Goal: Complete application form

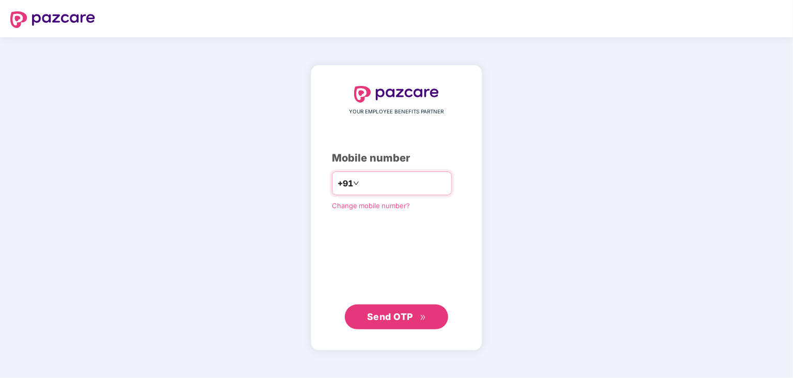
type input "**********"
click at [387, 311] on span "Send OTP" at bounding box center [390, 315] width 46 height 11
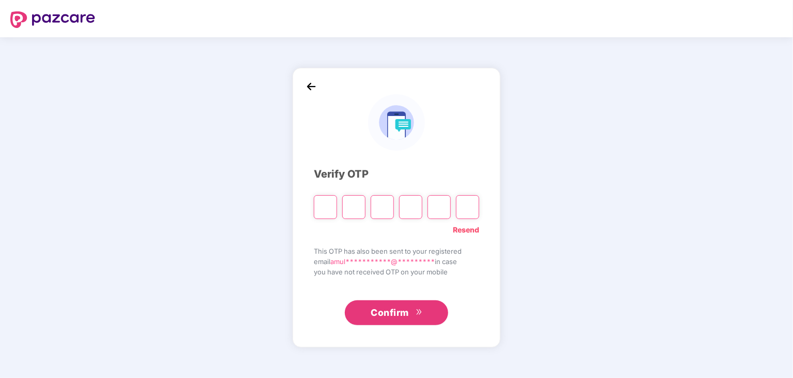
type input "*"
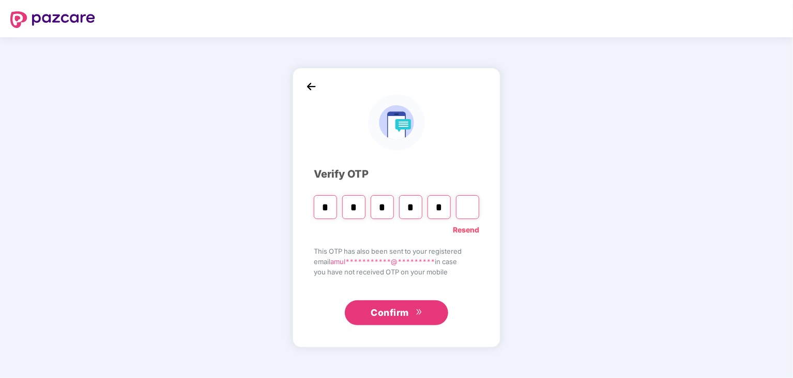
type input "*"
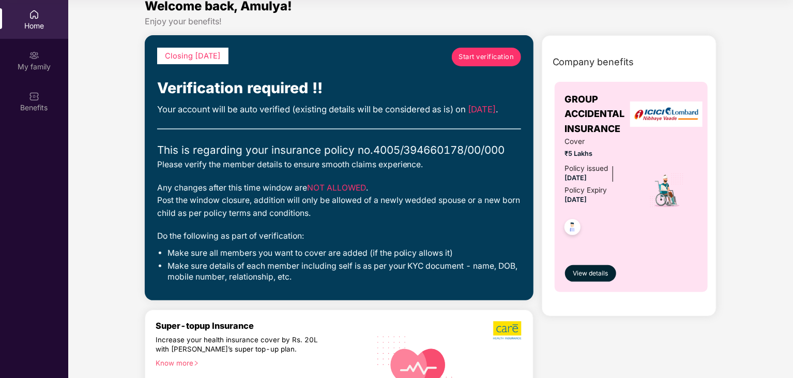
scroll to position [10, 0]
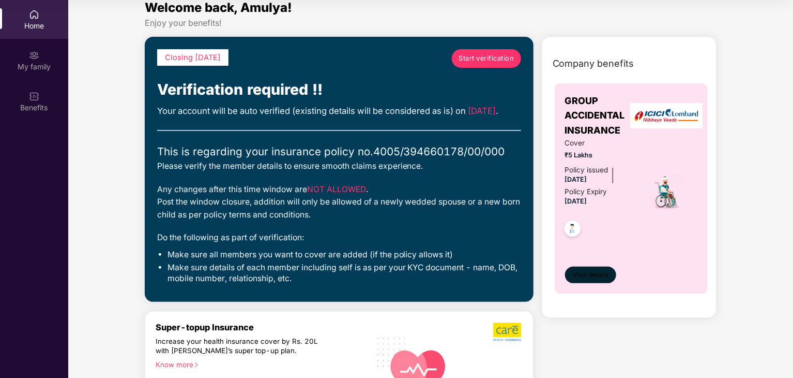
click at [606, 273] on span "View details" at bounding box center [590, 275] width 35 height 10
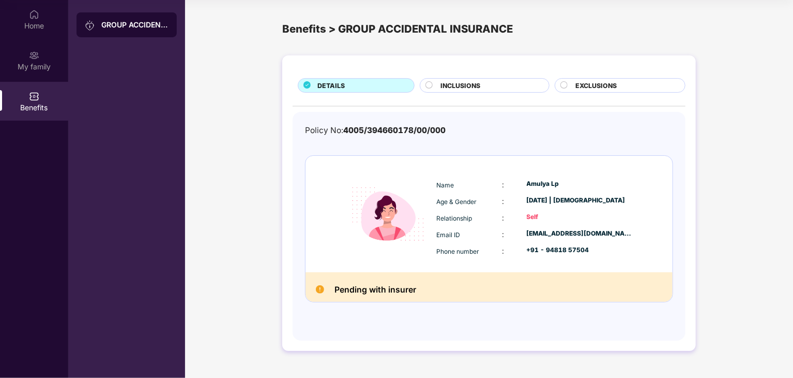
click at [471, 85] on span "INCLUSIONS" at bounding box center [461, 86] width 40 height 10
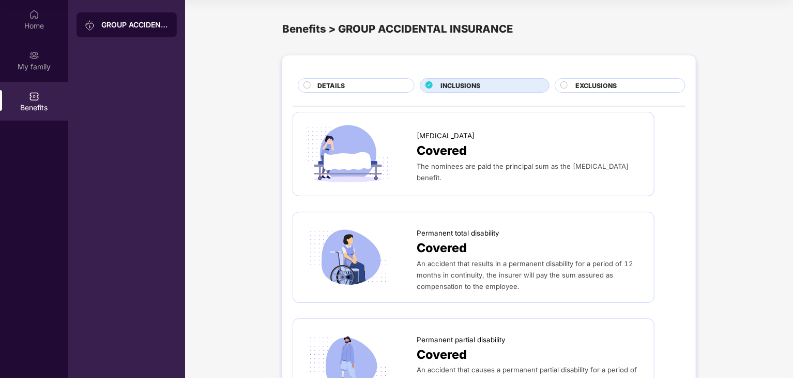
click at [471, 85] on span "INCLUSIONS" at bounding box center [461, 86] width 40 height 10
click at [365, 91] on div "DETAILS" at bounding box center [360, 86] width 97 height 11
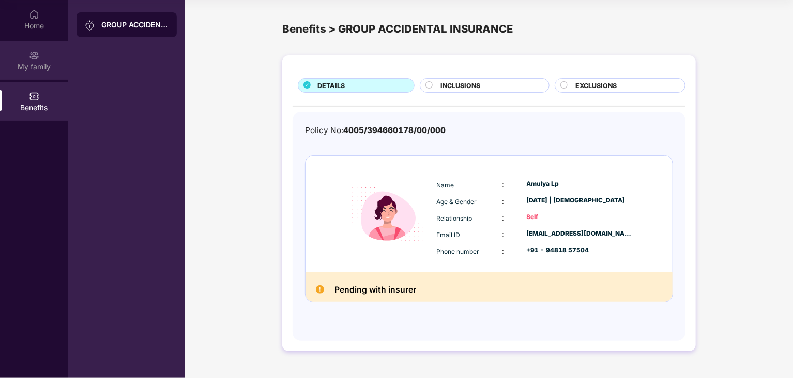
click at [40, 66] on div "My family" at bounding box center [34, 67] width 68 height 10
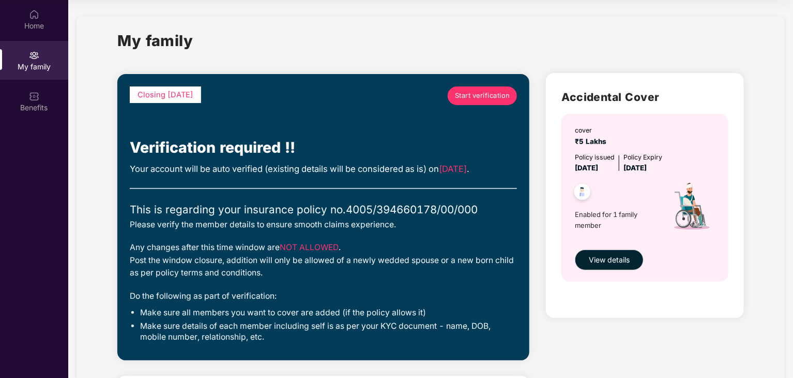
click at [480, 98] on span "Start verification" at bounding box center [482, 96] width 55 height 10
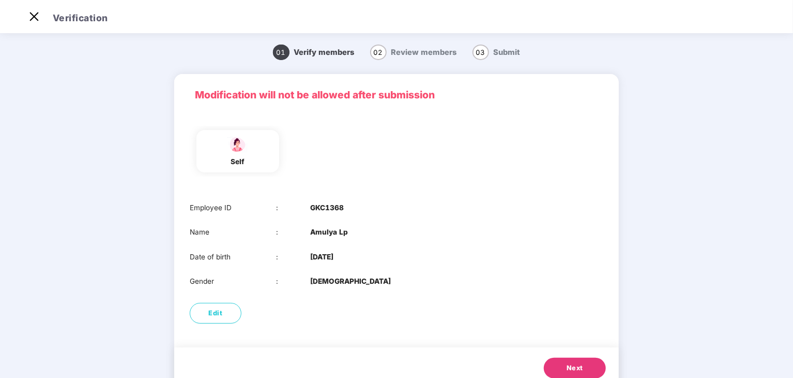
scroll to position [35, 0]
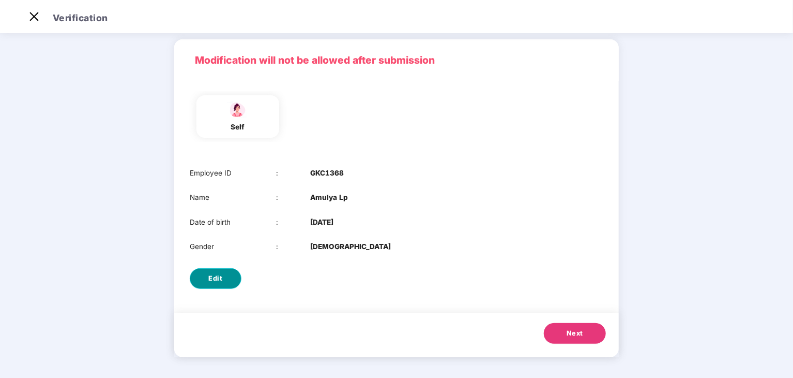
click at [224, 277] on button "Edit" at bounding box center [216, 278] width 52 height 21
select select "******"
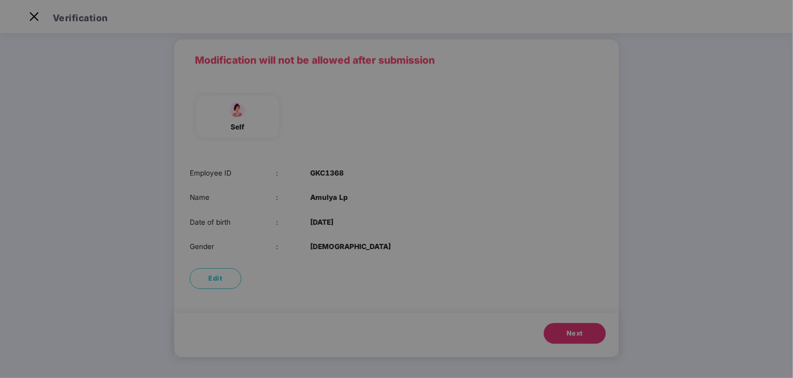
scroll to position [0, 0]
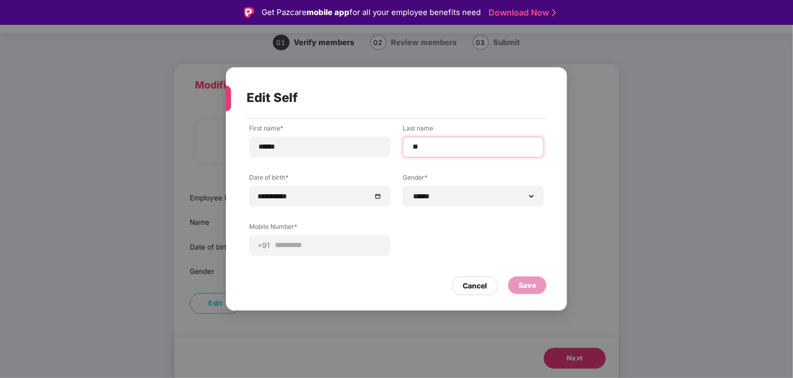
click at [434, 144] on input "**" at bounding box center [474, 146] width 124 height 11
type input "**"
click at [531, 286] on div "Save" at bounding box center [528, 284] width 18 height 11
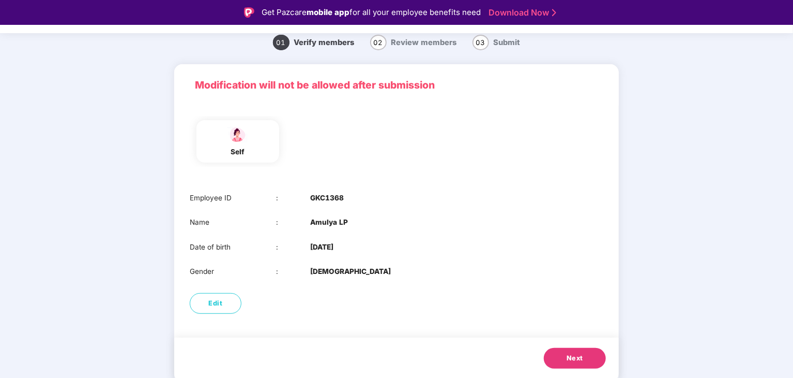
click at [578, 357] on span "Next" at bounding box center [575, 358] width 17 height 10
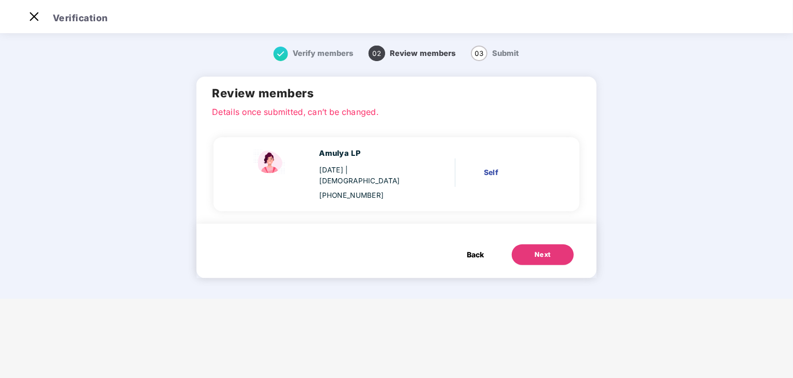
click at [535, 249] on div "Next" at bounding box center [543, 254] width 17 height 10
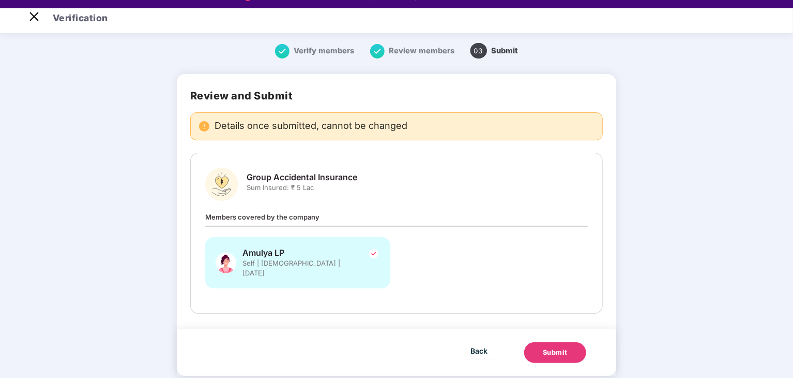
scroll to position [25, 0]
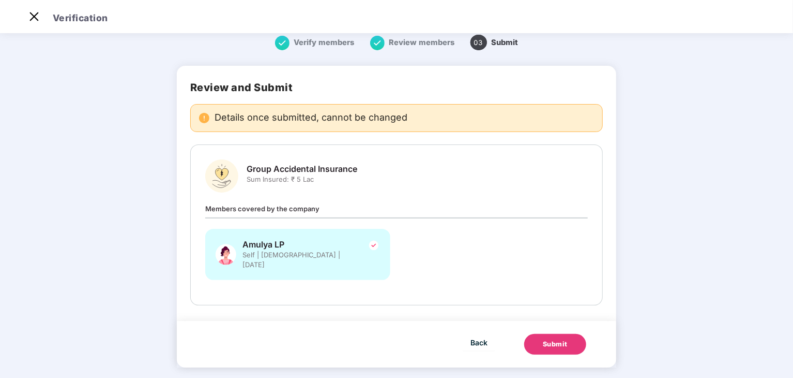
click at [287, 167] on span "Group Accidental Insurance" at bounding box center [302, 168] width 111 height 11
click at [285, 208] on span "Members covered by the company" at bounding box center [262, 208] width 114 height 8
click at [554, 339] on div "Submit" at bounding box center [555, 344] width 25 height 10
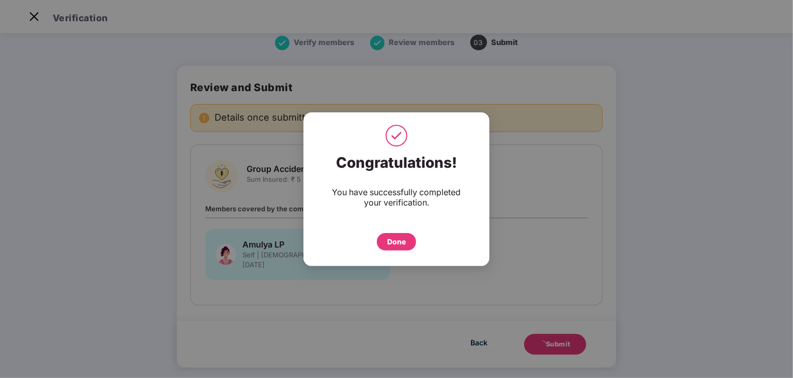
click at [401, 241] on div "Done" at bounding box center [396, 241] width 19 height 11
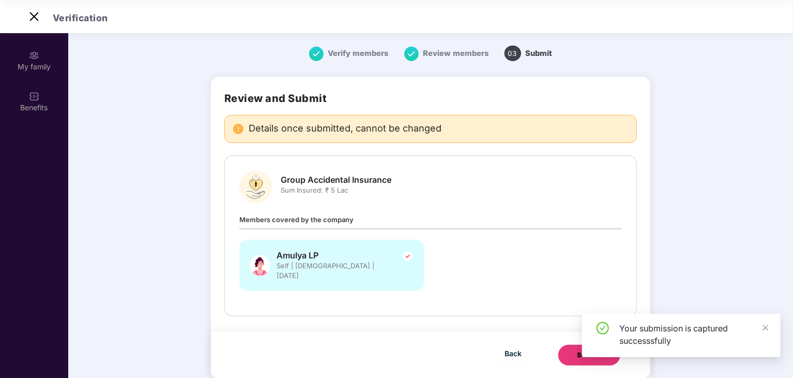
scroll to position [11, 0]
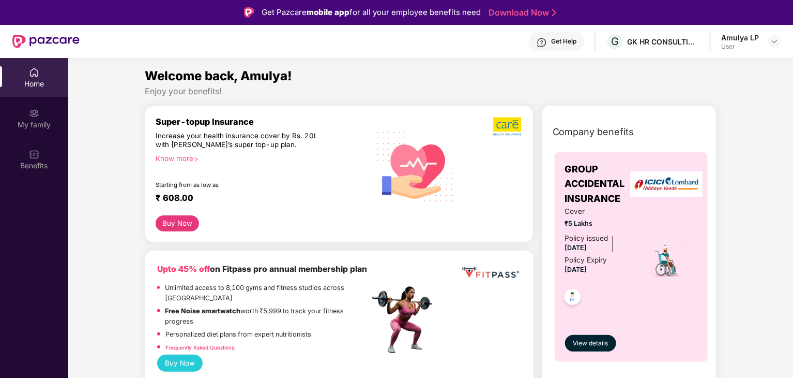
click at [732, 48] on div "User" at bounding box center [740, 46] width 38 height 8
click at [772, 44] on img at bounding box center [775, 41] width 8 height 8
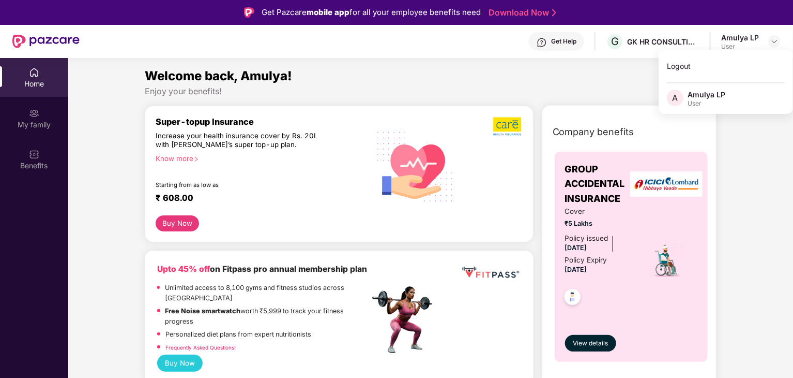
click at [576, 84] on div "Welcome back, Amulya!" at bounding box center [431, 76] width 573 height 20
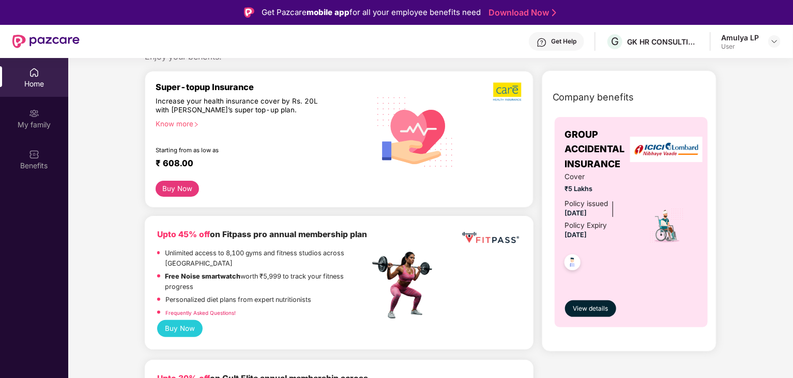
scroll to position [52, 0]
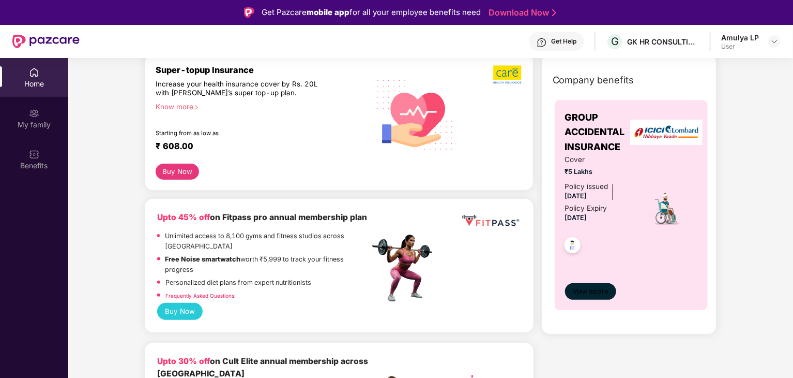
click at [585, 292] on span "View details" at bounding box center [590, 292] width 35 height 10
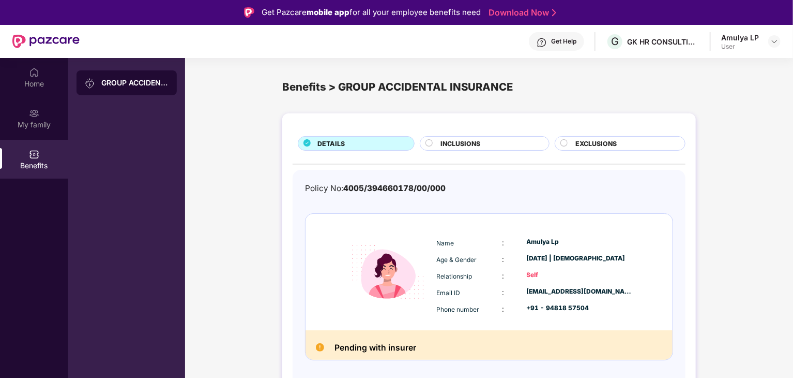
click at [112, 87] on div "GROUP ACCIDENTAL INSURANCE" at bounding box center [134, 83] width 67 height 10
click at [115, 83] on div "GROUP ACCIDENTAL INSURANCE" at bounding box center [134, 83] width 67 height 10
click at [604, 141] on span "EXCLUSIONS" at bounding box center [596, 144] width 41 height 10
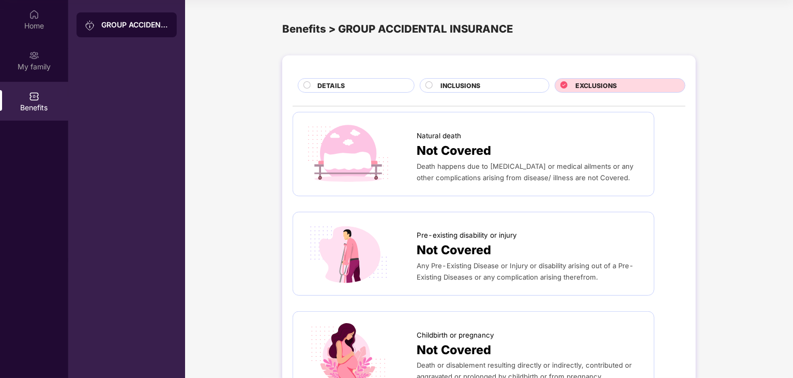
click at [463, 85] on span "INCLUSIONS" at bounding box center [461, 86] width 40 height 10
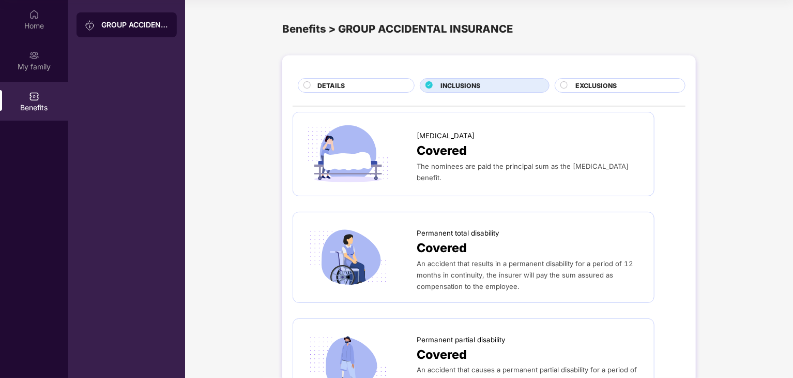
click at [380, 87] on div "DETAILS" at bounding box center [360, 86] width 97 height 11
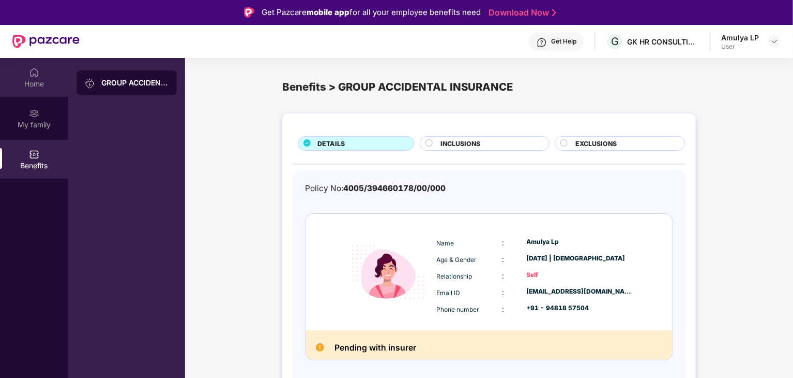
click at [41, 72] on div "Home" at bounding box center [34, 77] width 68 height 39
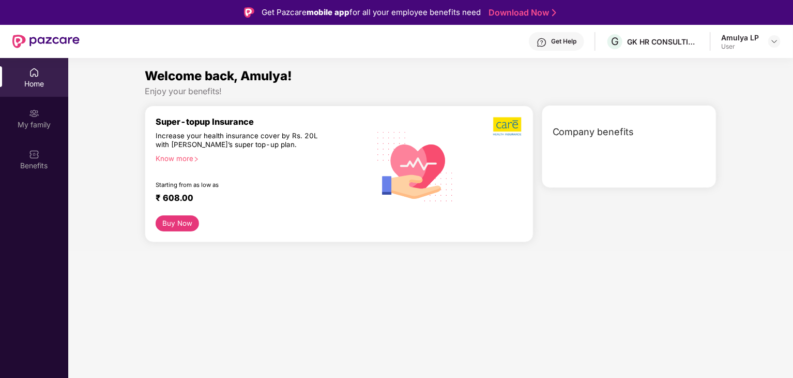
click at [598, 132] on span "Company benefits" at bounding box center [594, 132] width 82 height 14
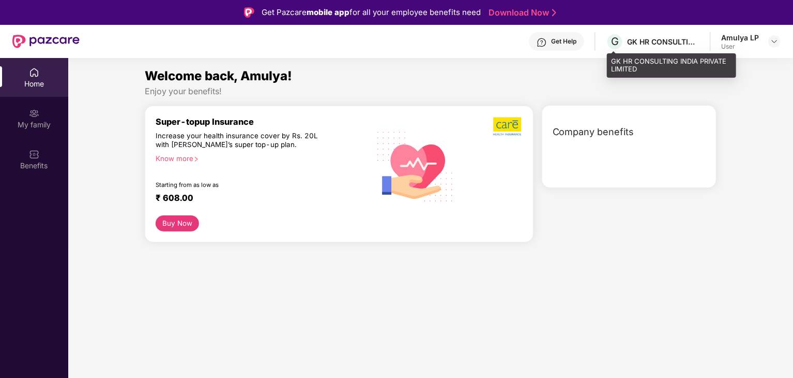
click at [660, 44] on div "GK HR CONSULTING INDIA PRIVATE LIMITED" at bounding box center [663, 42] width 72 height 10
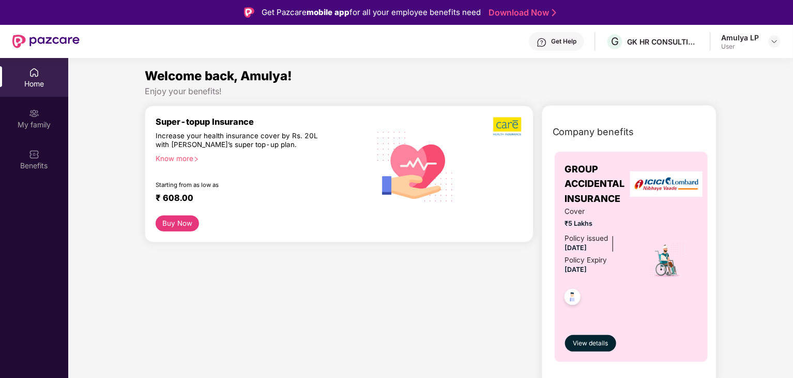
scroll to position [58, 0]
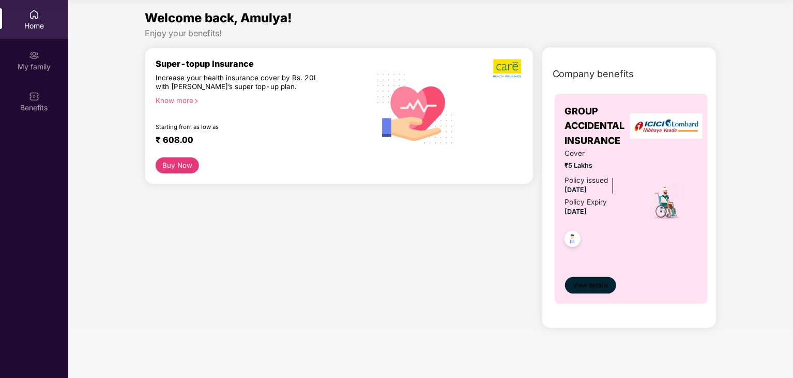
click at [586, 291] on button "View details" at bounding box center [590, 285] width 51 height 17
